Goal: Information Seeking & Learning: Learn about a topic

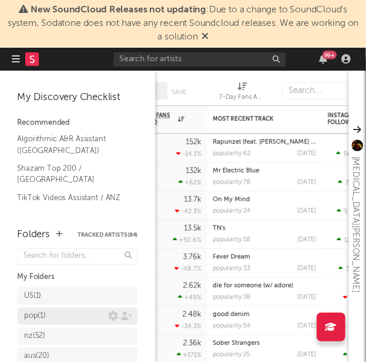
scroll to position [89, 0]
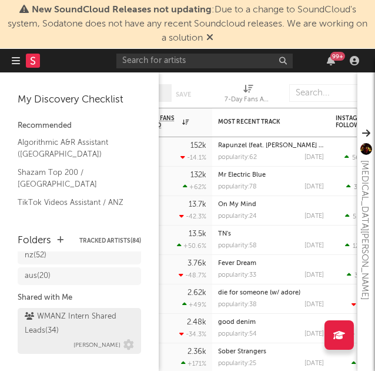
click at [64, 341] on div "WMANZ Intern Shared Leads ( 34 ) [PERSON_NAME]" at bounding box center [79, 330] width 109 height 42
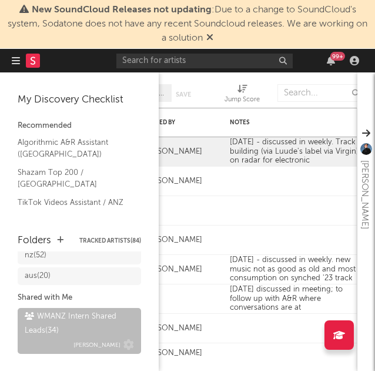
click at [81, 323] on div "WMANZ Intern Shared Leads ( 34 )" at bounding box center [78, 323] width 106 height 28
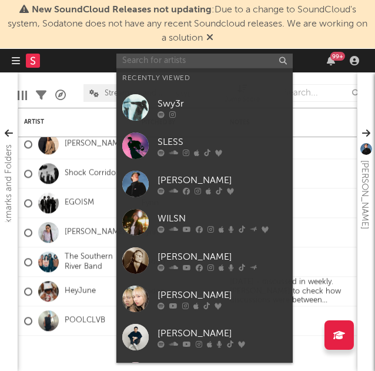
click at [205, 57] on input "text" at bounding box center [204, 61] width 176 height 15
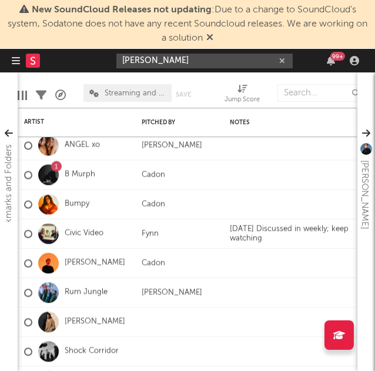
click at [187, 63] on input "[PERSON_NAME]" at bounding box center [204, 61] width 176 height 15
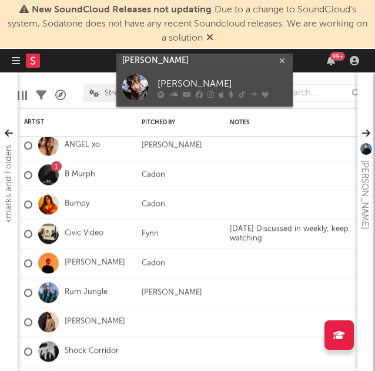
type input "[PERSON_NAME]"
click at [176, 85] on div "[PERSON_NAME]" at bounding box center [222, 84] width 129 height 14
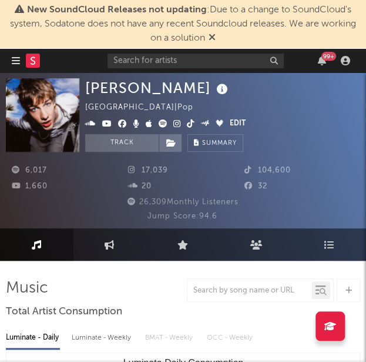
click at [189, 124] on icon at bounding box center [191, 123] width 8 height 8
click at [212, 37] on icon at bounding box center [212, 36] width 7 height 9
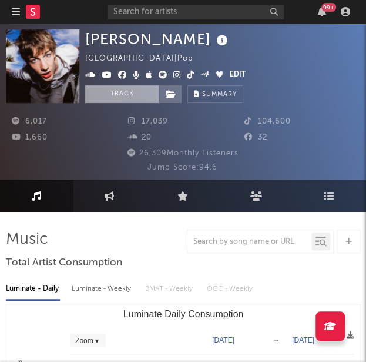
click at [145, 90] on button "Track" at bounding box center [122, 94] width 74 height 18
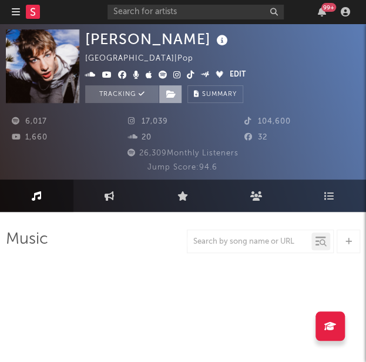
click at [168, 92] on icon at bounding box center [171, 94] width 10 height 8
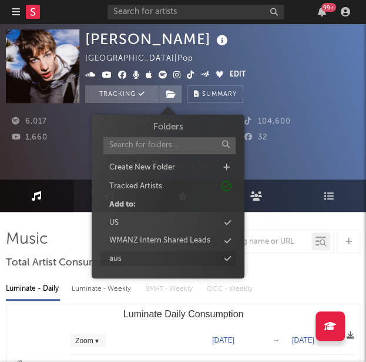
click at [153, 251] on div "aus" at bounding box center [168, 258] width 135 height 15
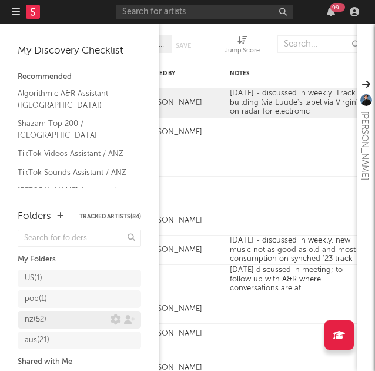
scroll to position [65, 0]
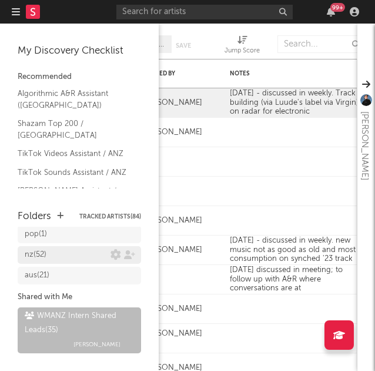
click at [63, 317] on div "WMANZ Intern Shared Leads ( 35 )" at bounding box center [78, 323] width 106 height 28
